Goal: Information Seeking & Learning: Learn about a topic

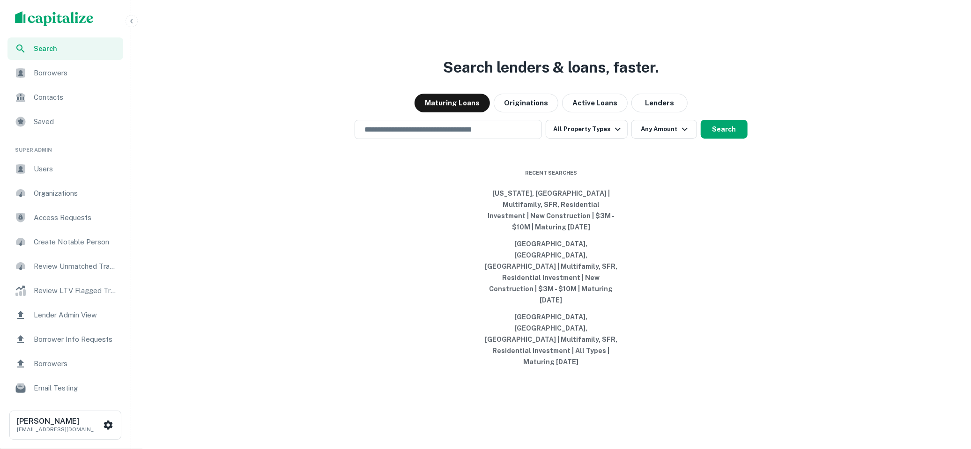
click at [87, 167] on span "Users" at bounding box center [76, 168] width 84 height 11
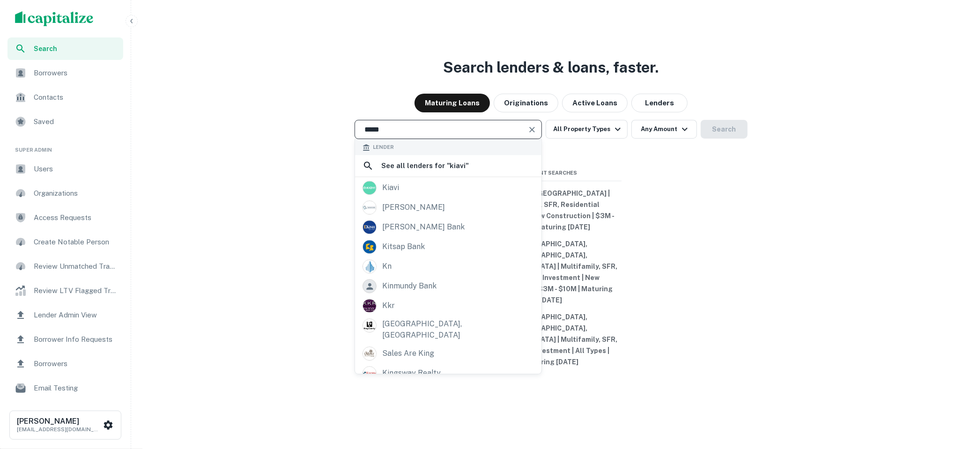
click at [436, 135] on input "*****" at bounding box center [441, 129] width 165 height 11
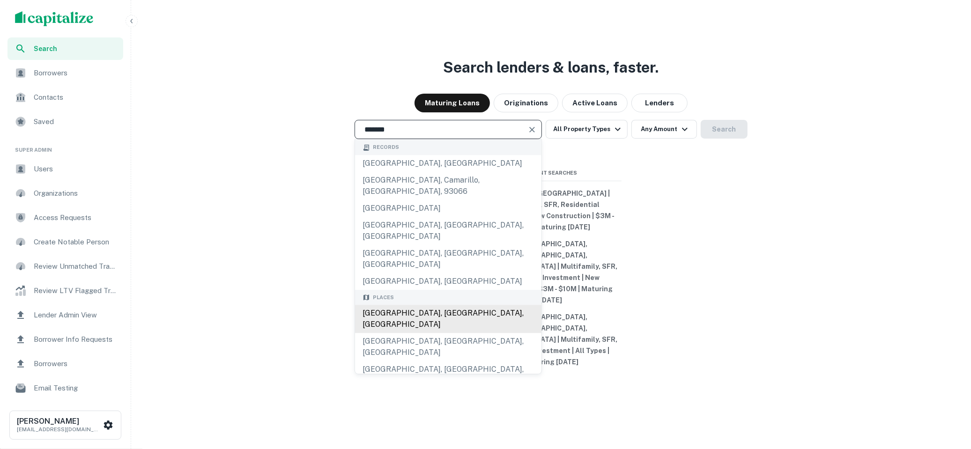
click at [400, 311] on div "Los Angeles, CA, USA" at bounding box center [448, 319] width 186 height 28
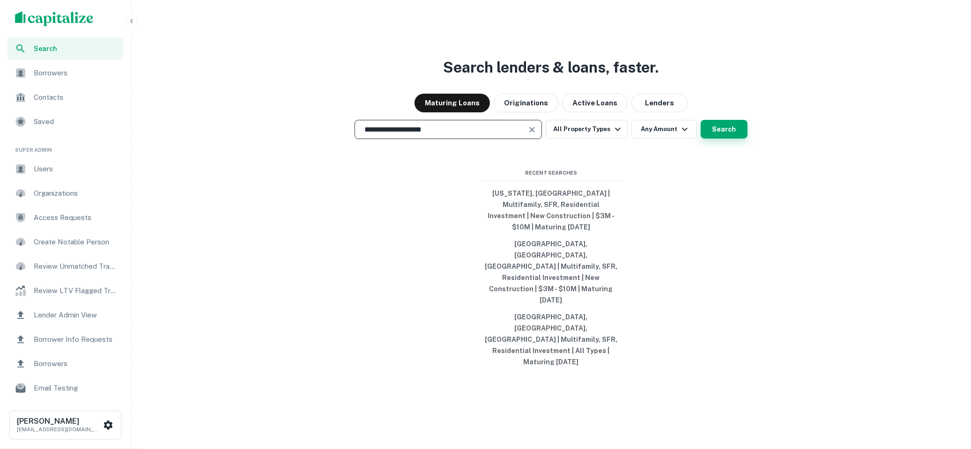
type input "**********"
click at [724, 139] on button "Search" at bounding box center [723, 129] width 47 height 19
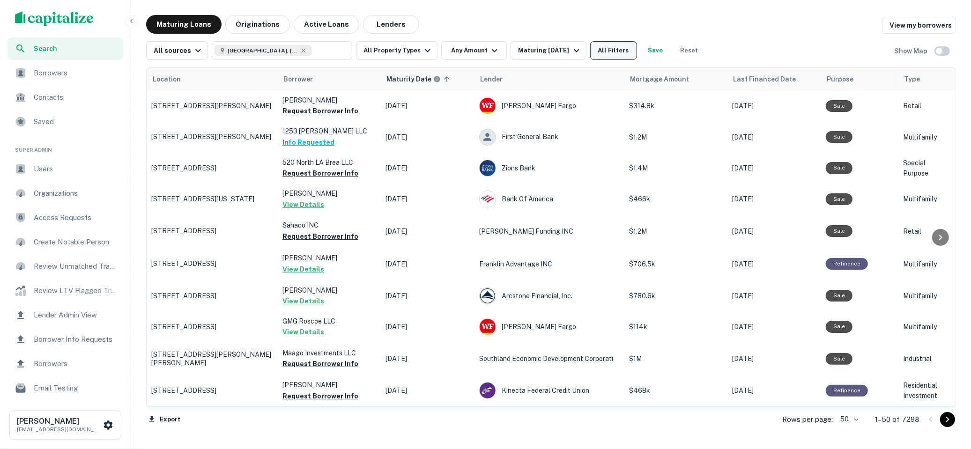
click at [607, 49] on button "All Filters" at bounding box center [613, 50] width 47 height 19
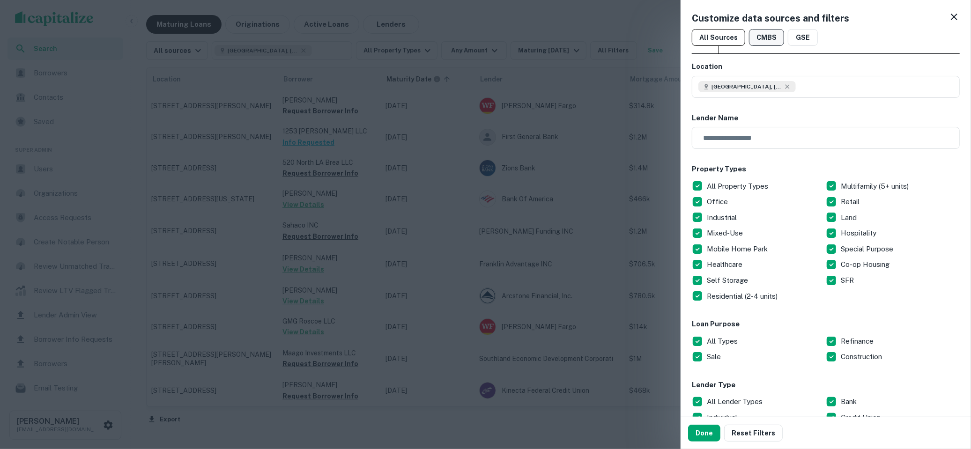
click at [769, 44] on button "CMBS" at bounding box center [766, 37] width 35 height 17
click at [702, 443] on div "Done Reset Filters" at bounding box center [825, 433] width 290 height 32
click at [708, 432] on button "Done" at bounding box center [704, 433] width 32 height 17
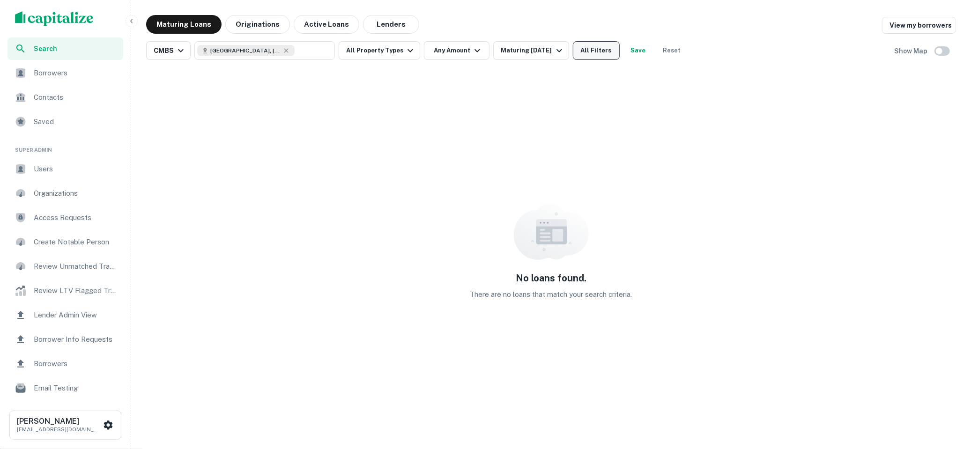
click at [604, 52] on button "All Filters" at bounding box center [596, 50] width 47 height 19
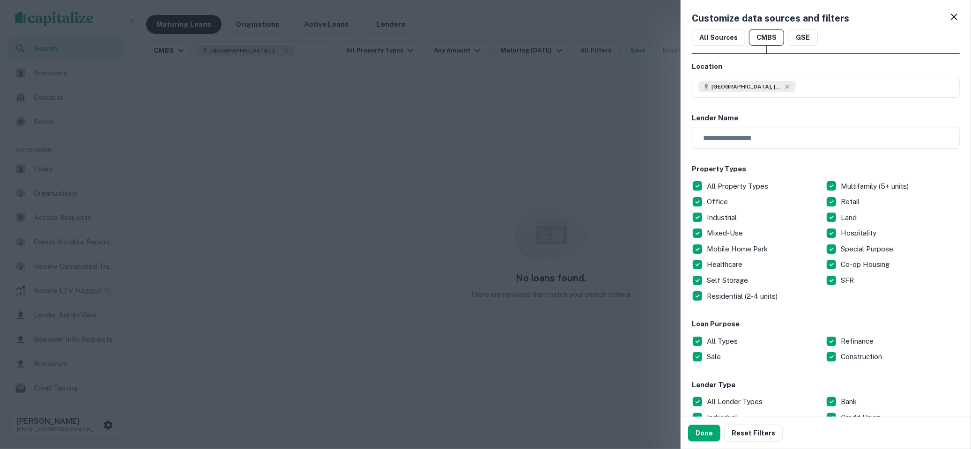
click at [561, 89] on div at bounding box center [485, 224] width 971 height 449
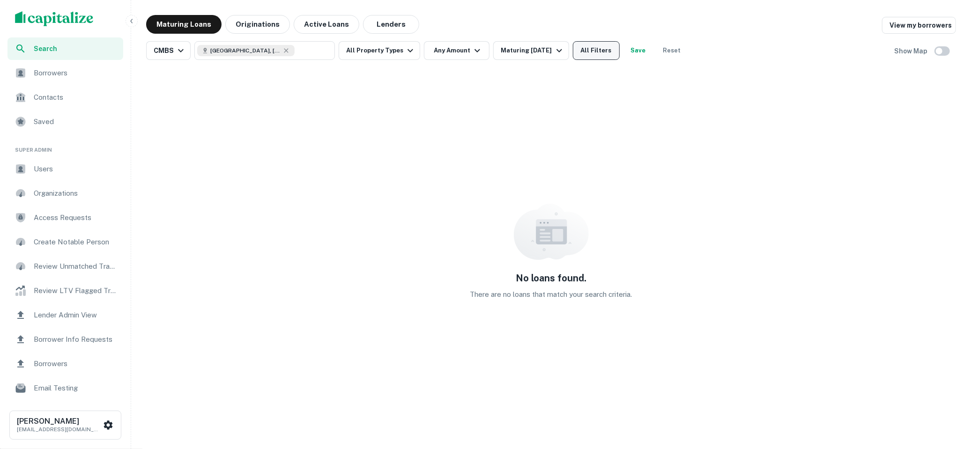
click at [587, 48] on button "All Filters" at bounding box center [596, 50] width 47 height 19
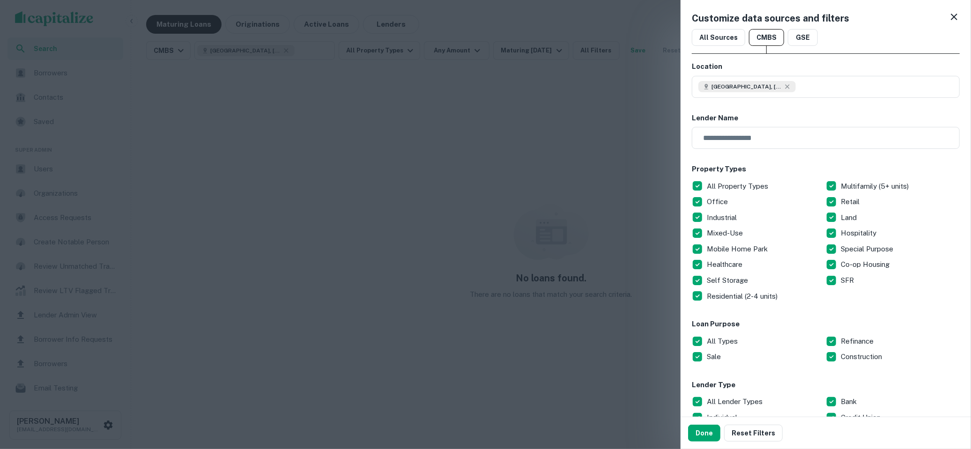
click at [956, 21] on icon at bounding box center [953, 16] width 11 height 11
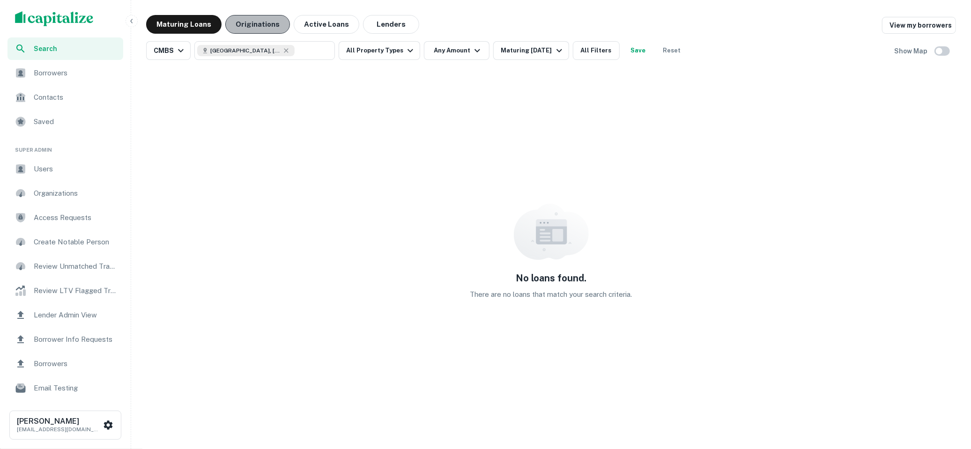
click at [252, 29] on button "Originations" at bounding box center [257, 24] width 65 height 19
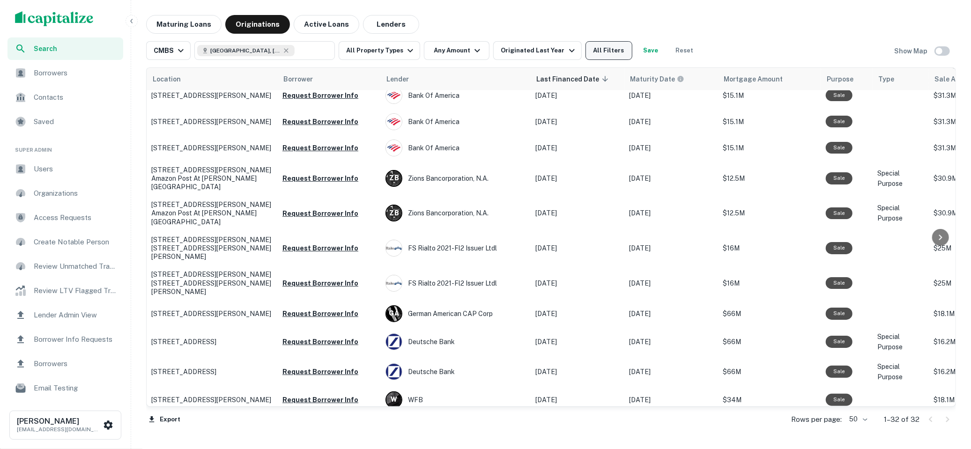
scroll to position [1184, 0]
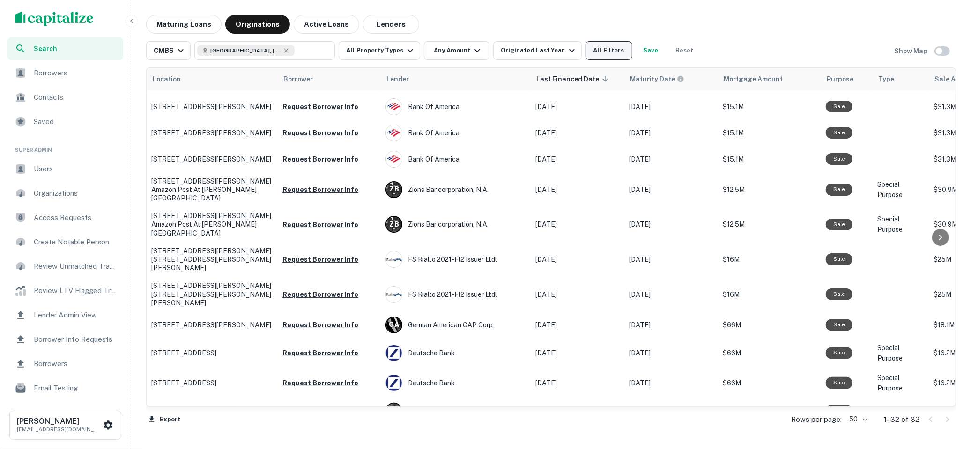
click at [595, 57] on button "All Filters" at bounding box center [608, 50] width 47 height 19
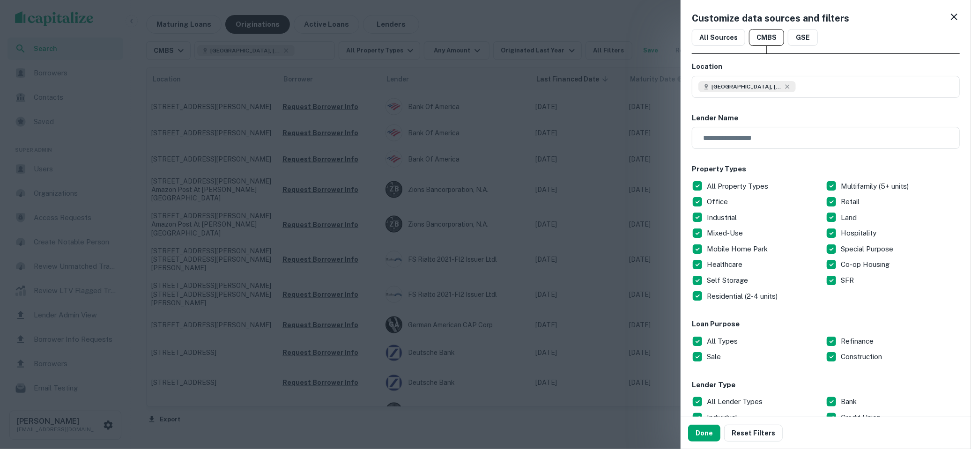
click at [541, 137] on div at bounding box center [485, 224] width 971 height 449
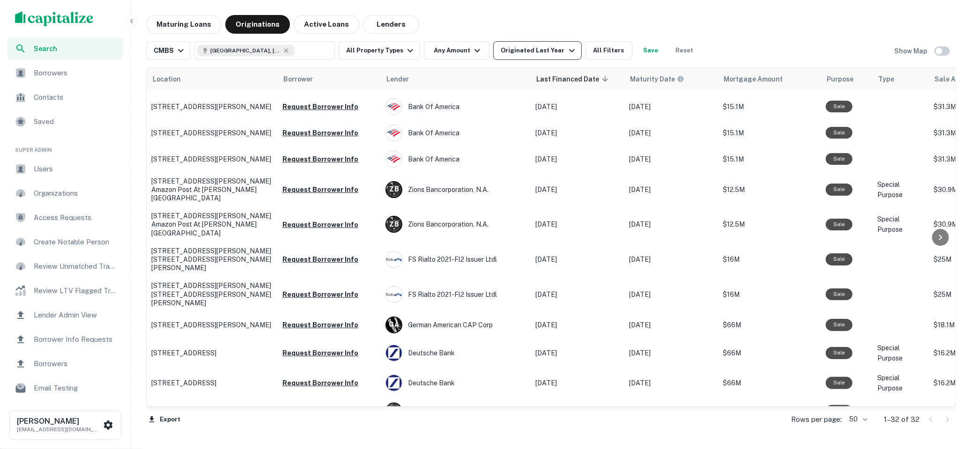
click at [566, 54] on icon "button" at bounding box center [571, 50] width 11 height 11
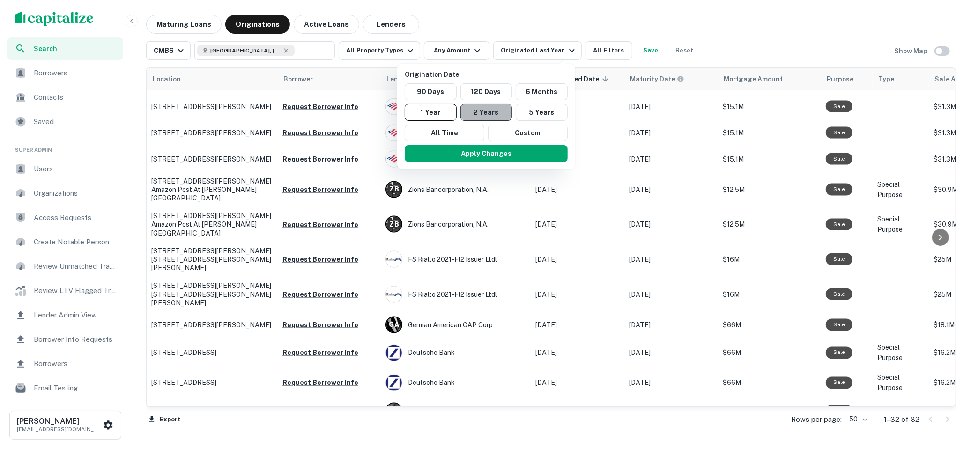
click at [487, 104] on button "2 Years" at bounding box center [486, 112] width 52 height 17
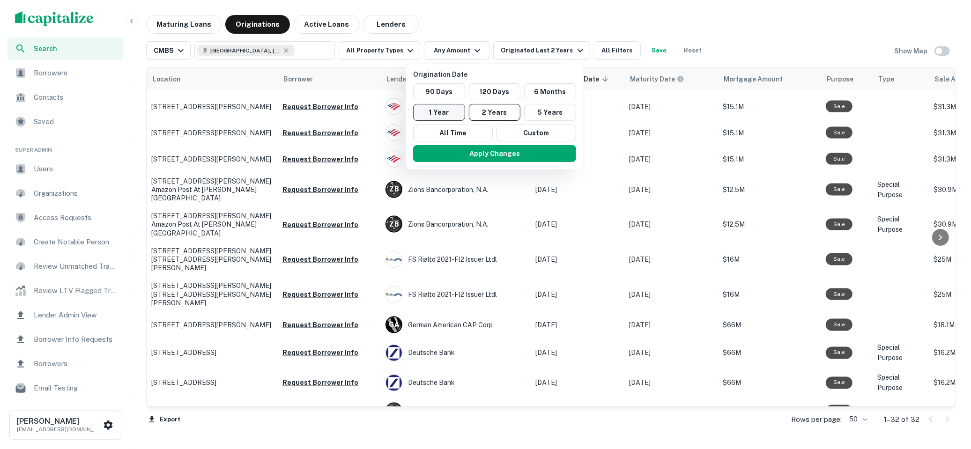
click at [453, 113] on button "1 Year" at bounding box center [439, 112] width 52 height 17
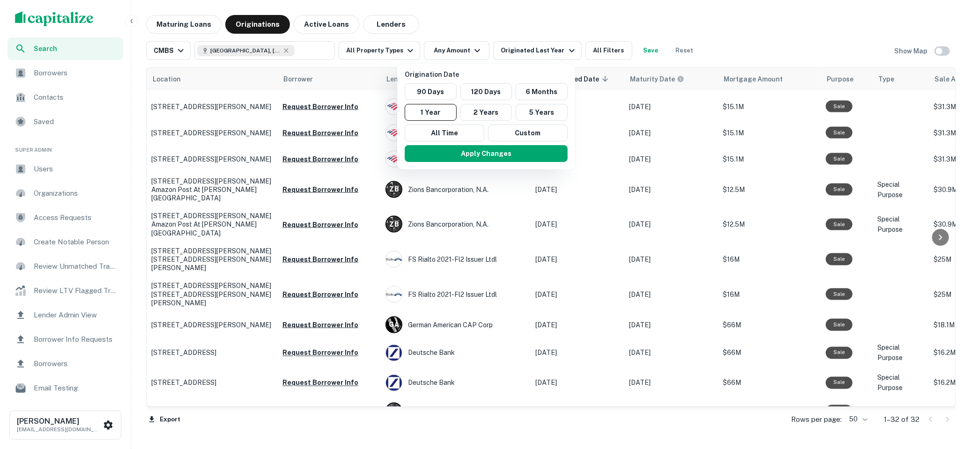
click at [466, 32] on div at bounding box center [485, 224] width 971 height 449
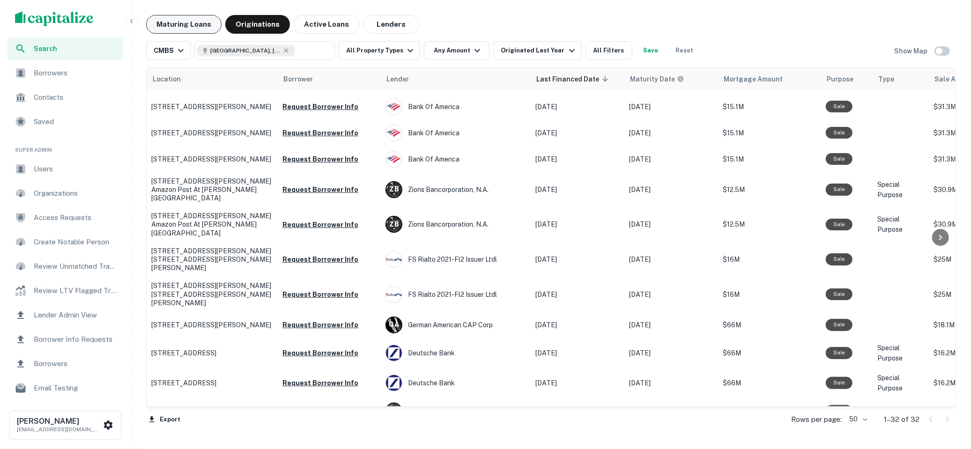
click at [187, 21] on button "Maturing Loans" at bounding box center [183, 24] width 75 height 19
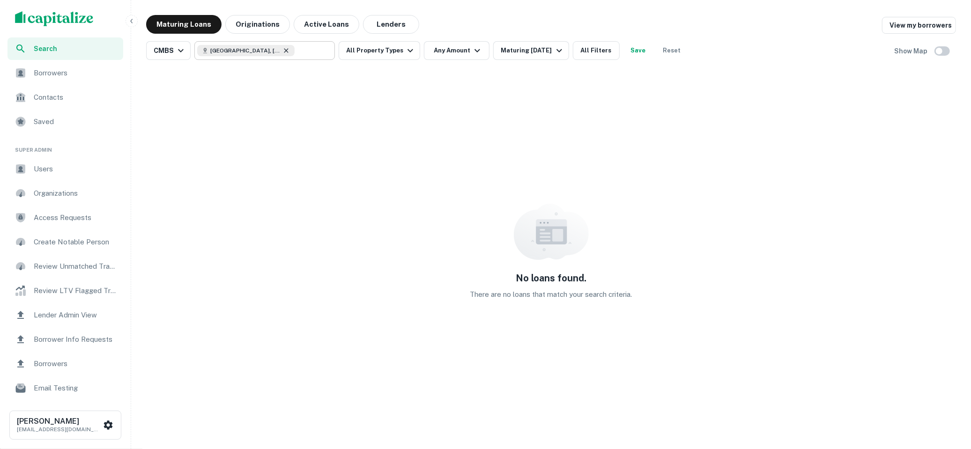
click at [282, 48] on icon at bounding box center [285, 50] width 7 height 7
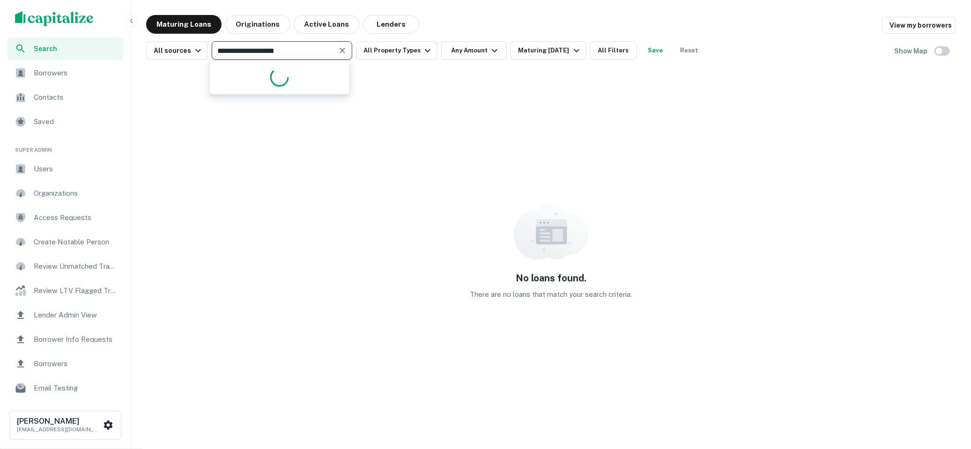
click at [273, 51] on input "**********" at bounding box center [273, 50] width 119 height 13
type input "*******"
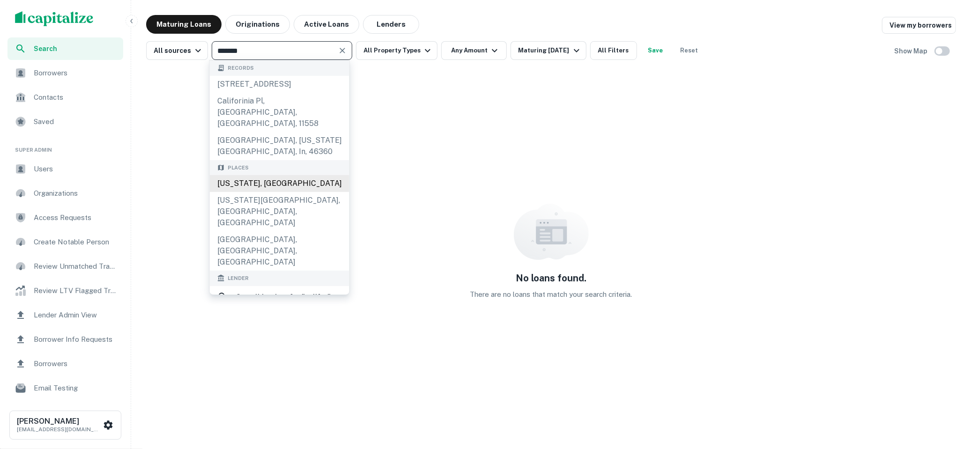
click at [275, 178] on div "California, USA" at bounding box center [280, 183] width 140 height 17
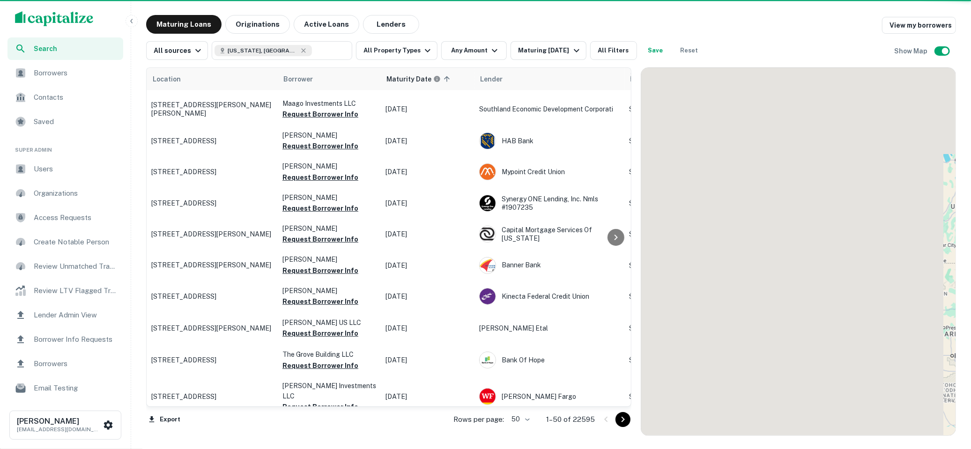
scroll to position [1184, 0]
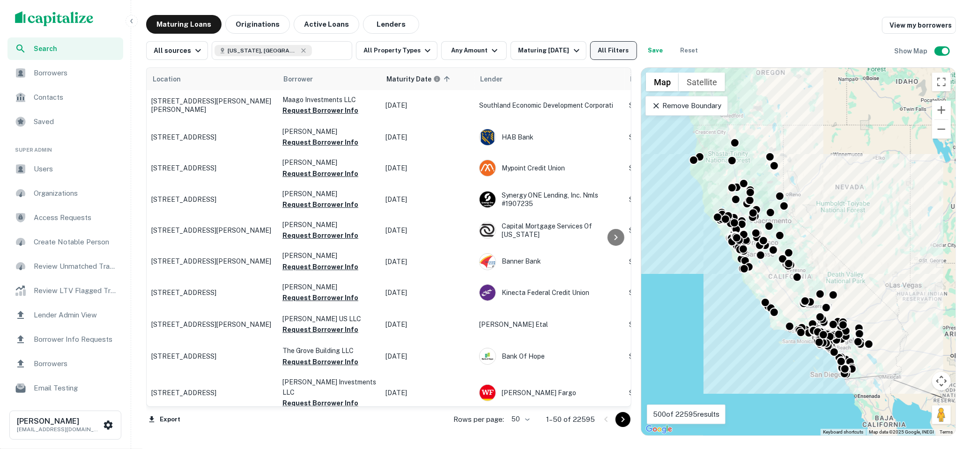
click at [617, 42] on button "All Filters" at bounding box center [613, 50] width 47 height 19
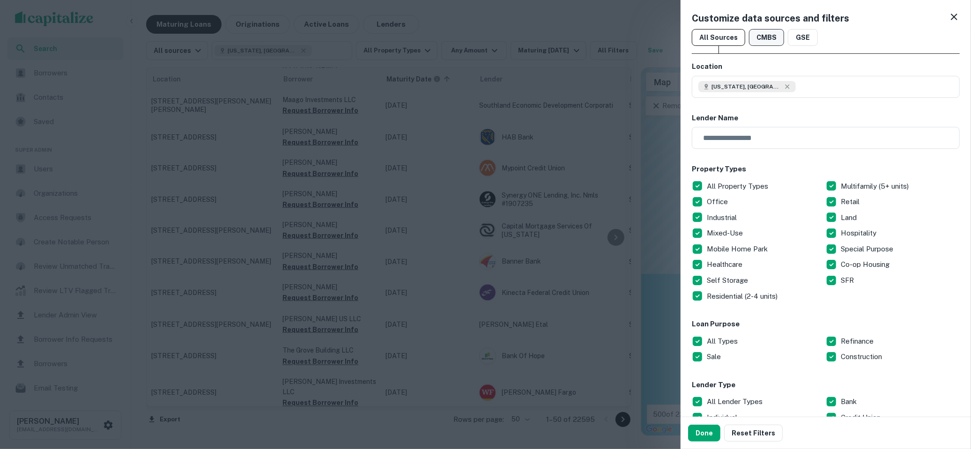
click at [771, 43] on button "CMBS" at bounding box center [766, 37] width 35 height 17
click at [704, 441] on button "Done" at bounding box center [704, 433] width 32 height 17
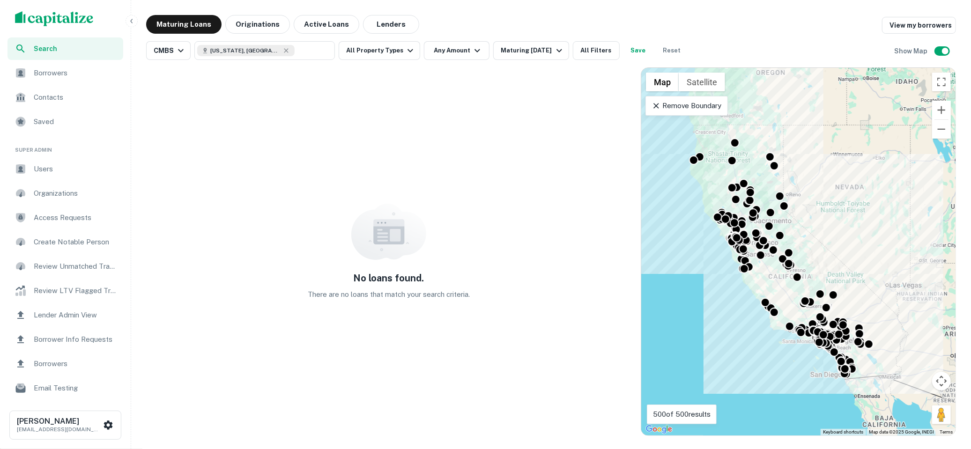
click at [70, 165] on span "Users" at bounding box center [76, 168] width 84 height 11
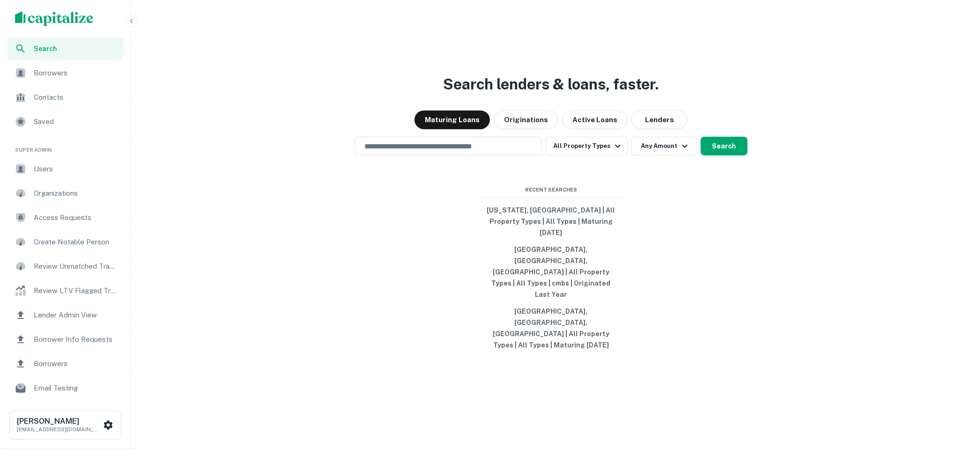
click at [400, 152] on input "text" at bounding box center [448, 146] width 179 height 11
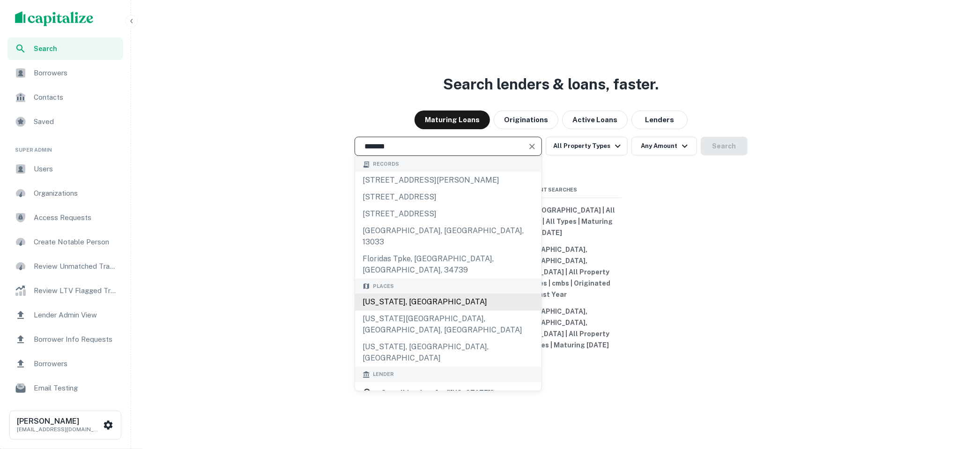
click at [395, 311] on div "[US_STATE], [GEOGRAPHIC_DATA]" at bounding box center [448, 302] width 186 height 17
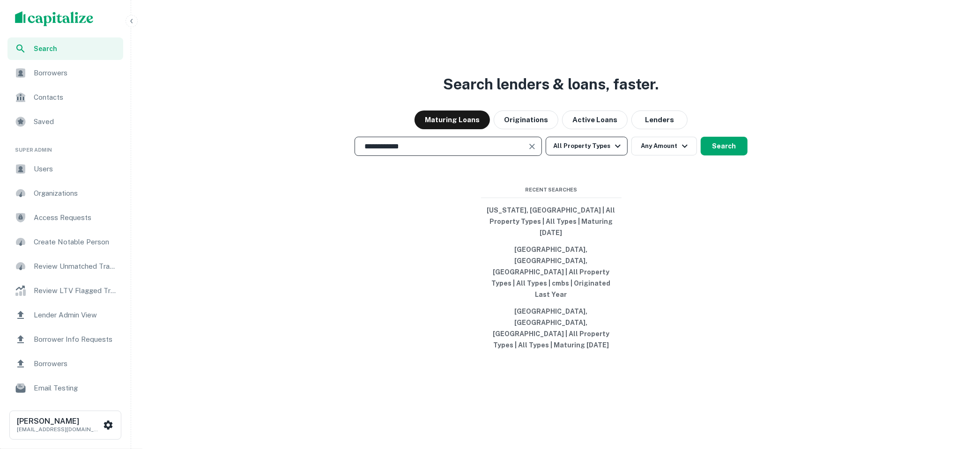
type input "**********"
click at [602, 155] on button "All Property Types" at bounding box center [585, 146] width 81 height 19
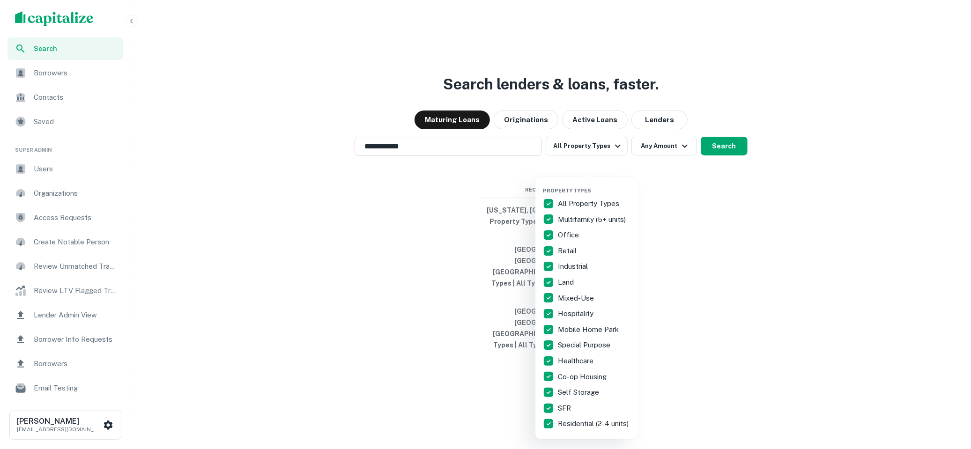
click at [561, 198] on p "All Property Types" at bounding box center [589, 203] width 63 height 11
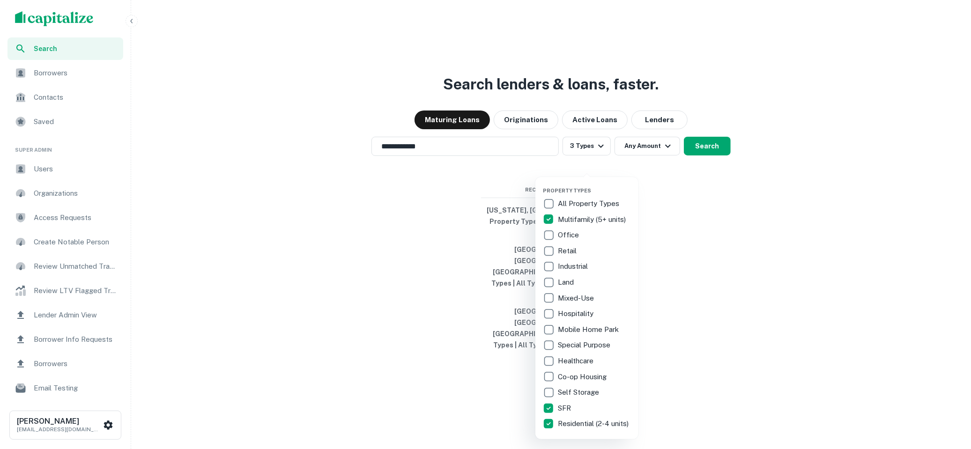
click at [664, 200] on div at bounding box center [485, 224] width 971 height 449
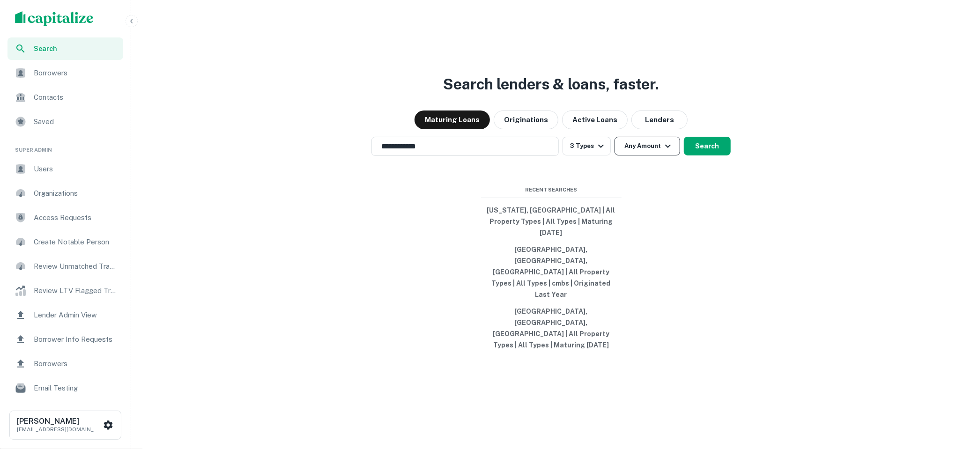
click at [669, 152] on icon "button" at bounding box center [667, 145] width 11 height 11
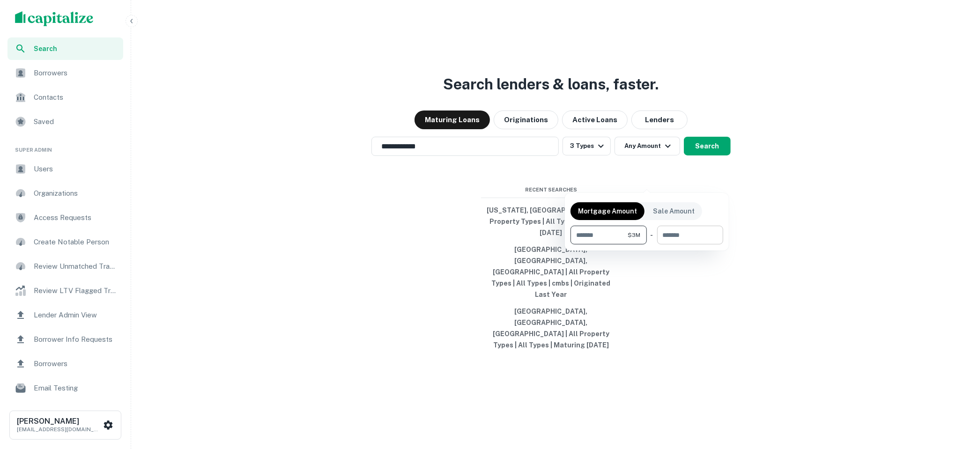
type input "*******"
click at [682, 235] on input "number" at bounding box center [686, 235] width 59 height 19
type input "********"
click at [721, 177] on div at bounding box center [485, 224] width 971 height 449
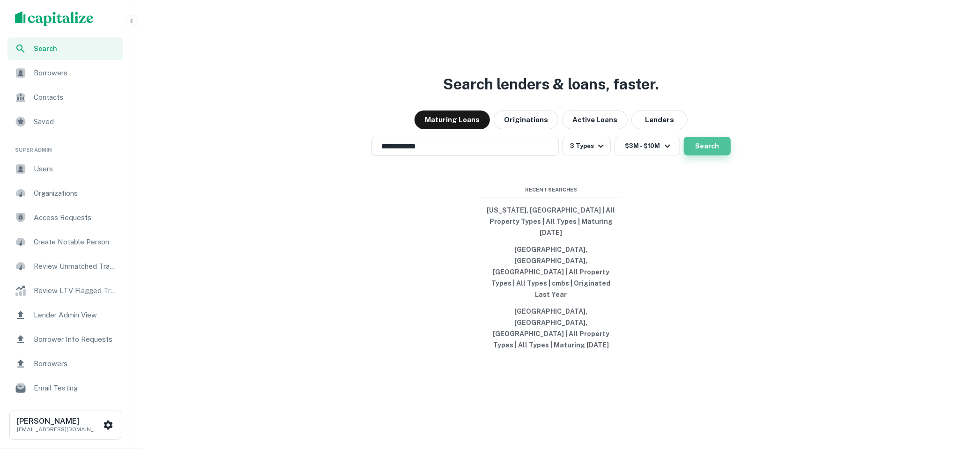
click at [716, 155] on button "Search" at bounding box center [707, 146] width 47 height 19
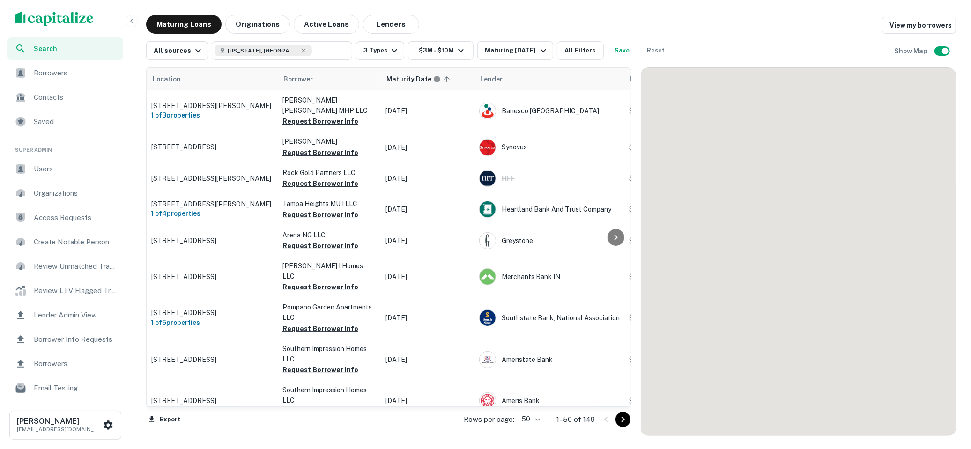
scroll to position [1184, 0]
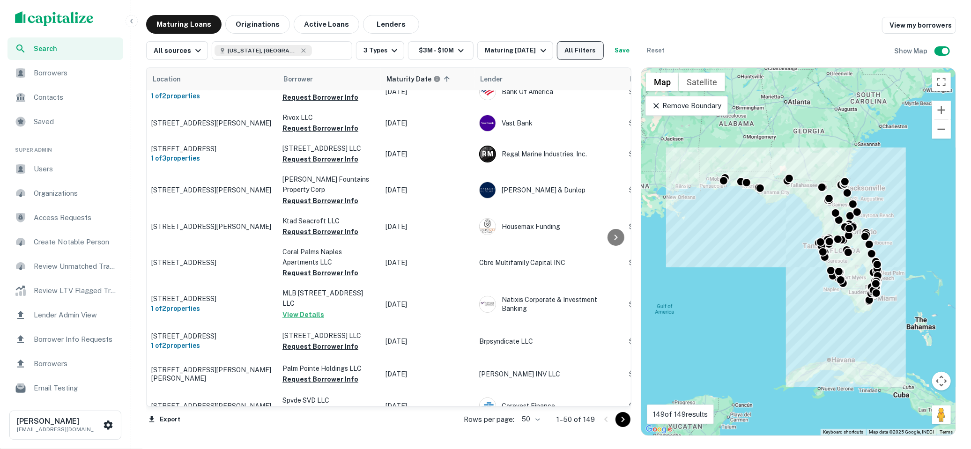
click at [584, 56] on button "All Filters" at bounding box center [580, 50] width 47 height 19
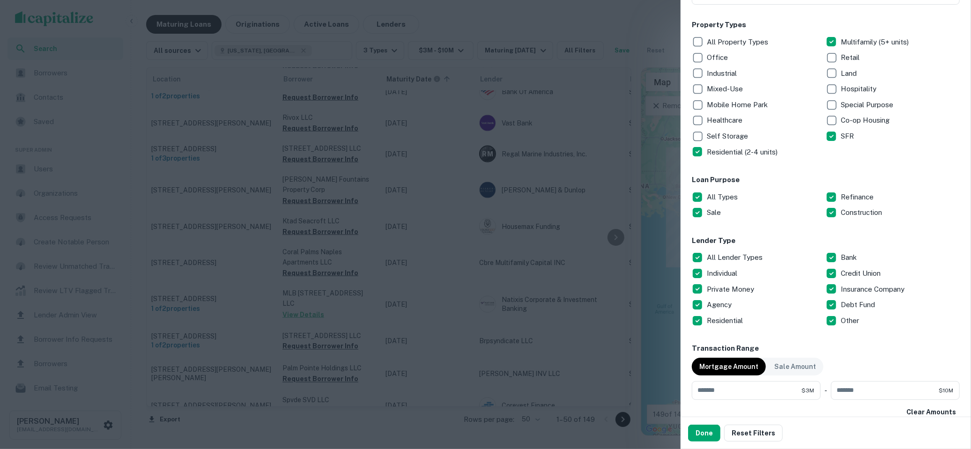
scroll to position [67, 0]
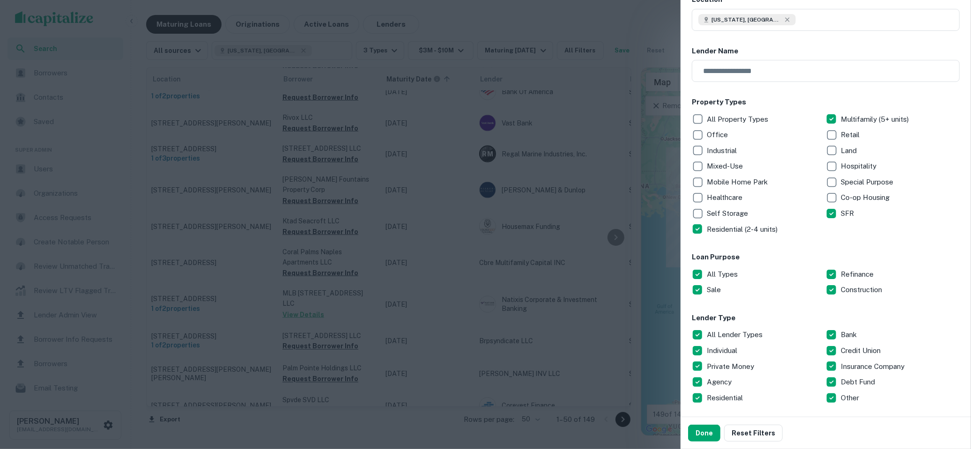
click at [592, 12] on div at bounding box center [485, 224] width 971 height 449
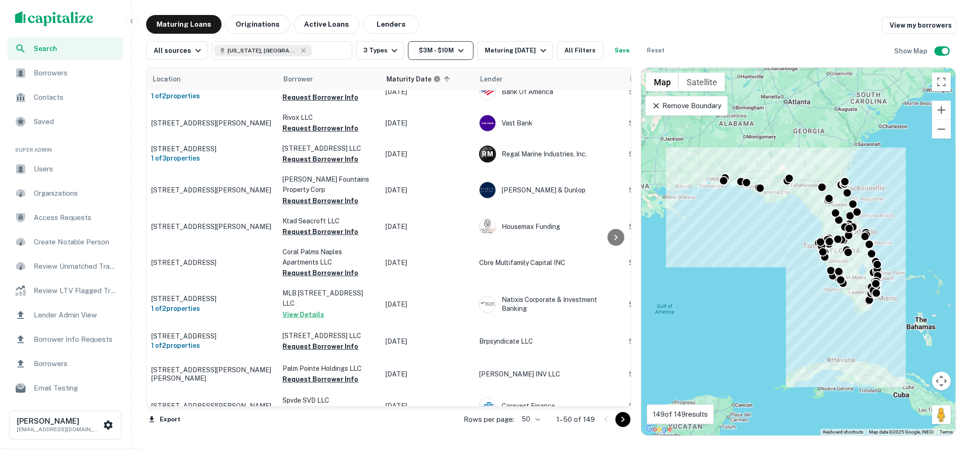
click at [459, 47] on icon "button" at bounding box center [460, 50] width 11 height 11
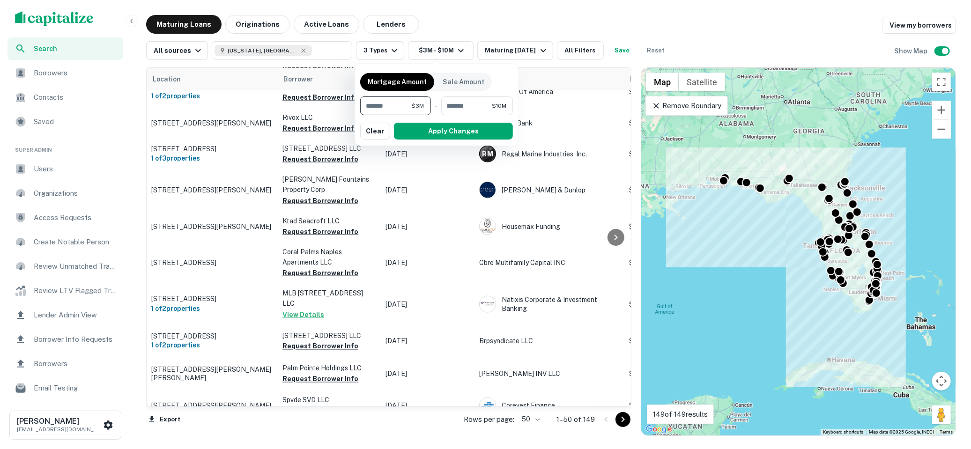
click at [397, 97] on input "*******" at bounding box center [386, 105] width 52 height 19
click at [397, 101] on input "*******" at bounding box center [386, 105] width 52 height 19
type input "*******"
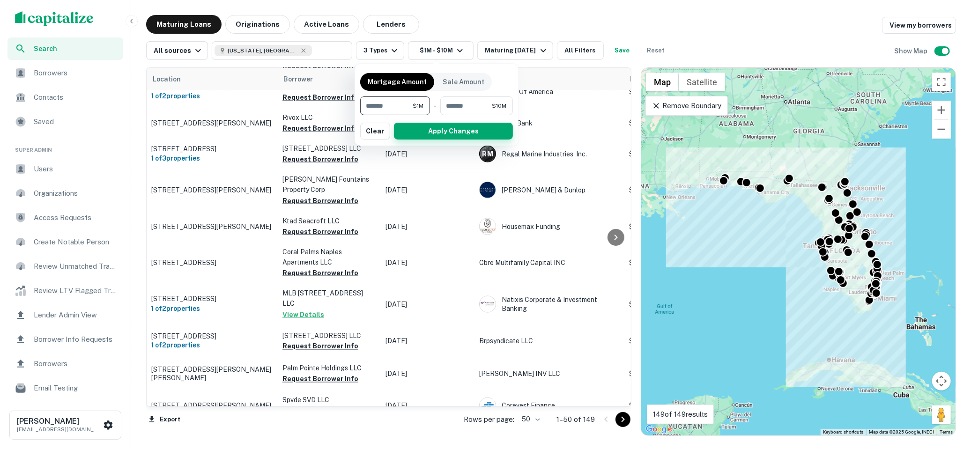
click at [427, 132] on button "Apply Changes" at bounding box center [453, 131] width 119 height 17
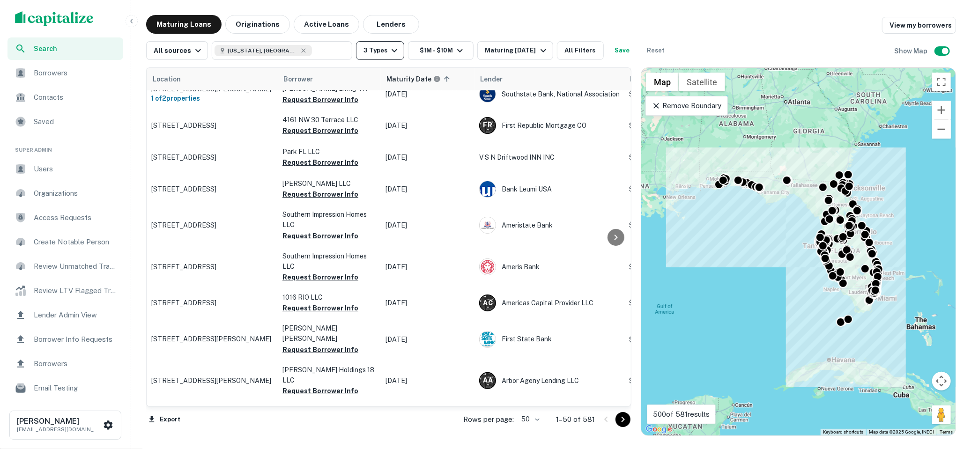
click at [391, 46] on icon "button" at bounding box center [394, 50] width 11 height 11
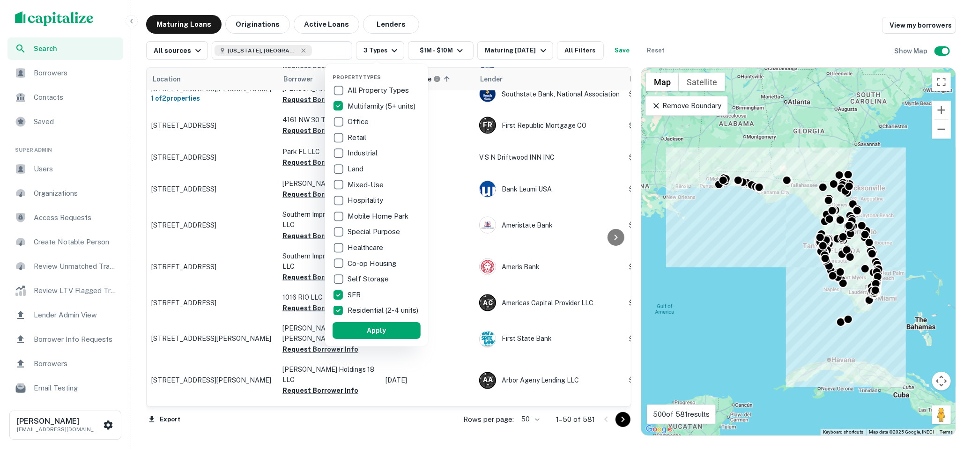
click at [461, 21] on div at bounding box center [485, 224] width 971 height 449
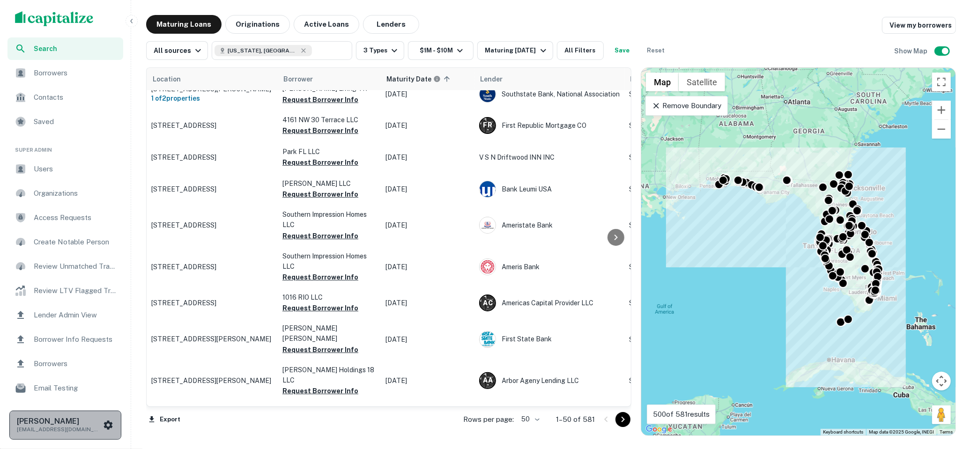
click at [108, 429] on icon "scrollable content" at bounding box center [108, 424] width 9 height 9
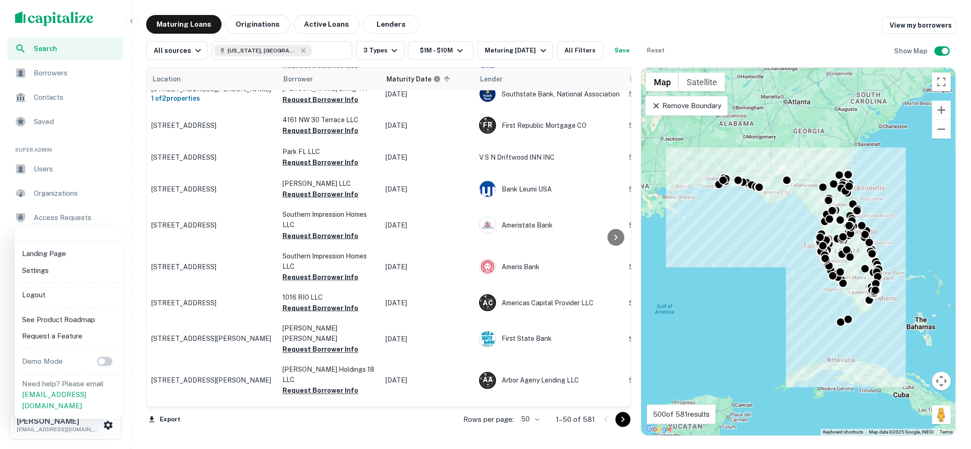
click at [54, 299] on li "Logout" at bounding box center [68, 295] width 100 height 17
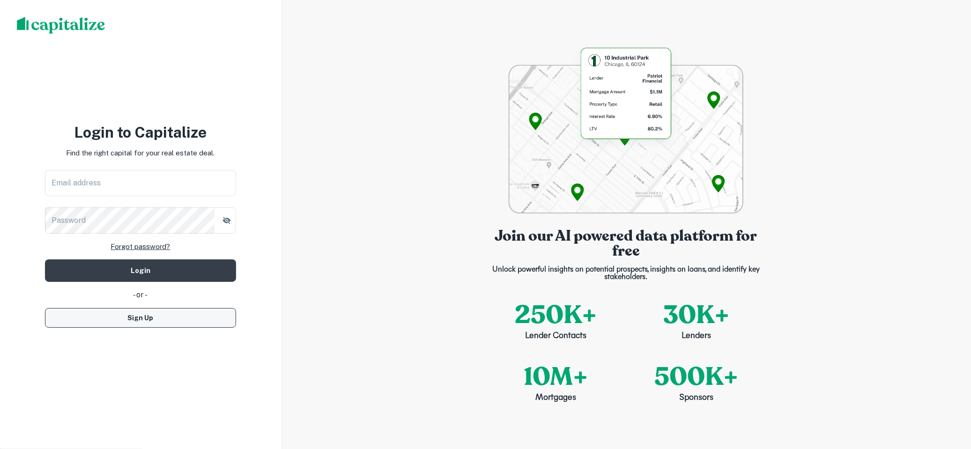
drag, startPoint x: 174, startPoint y: 336, endPoint x: 176, endPoint y: 322, distance: 14.2
click at [174, 336] on div "Login to [GEOGRAPHIC_DATA] Find the right capital for your real estate deal. Em…" at bounding box center [140, 224] width 281 height 449
click at [176, 321] on button "Sign Up" at bounding box center [140, 318] width 191 height 20
select select "**"
